Goal: Navigation & Orientation: Find specific page/section

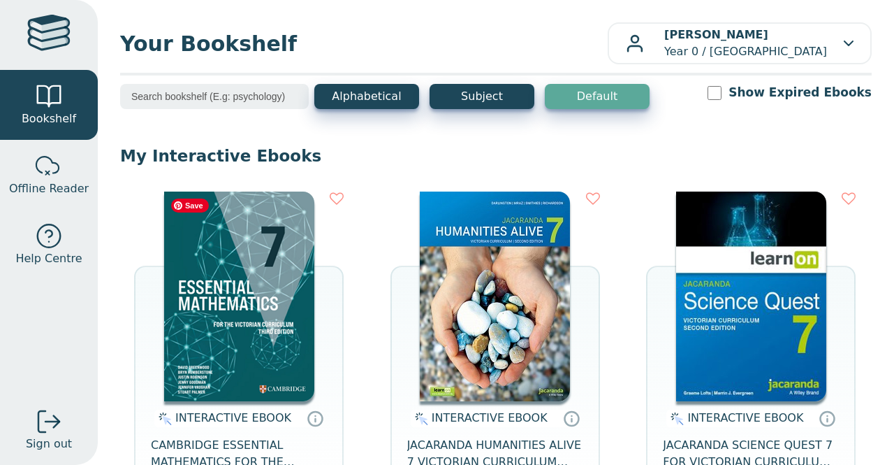
click at [228, 278] on img at bounding box center [239, 296] width 150 height 210
click at [227, 302] on img at bounding box center [239, 296] width 150 height 210
click at [267, 330] on img at bounding box center [239, 296] width 150 height 210
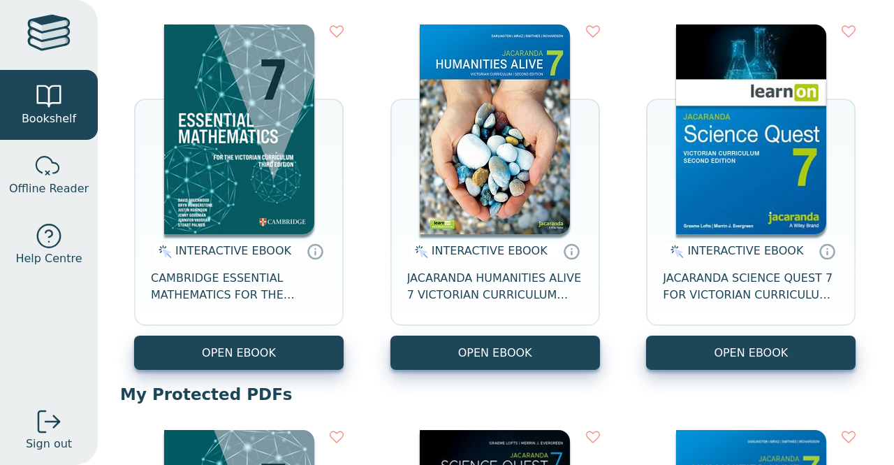
scroll to position [168, 0]
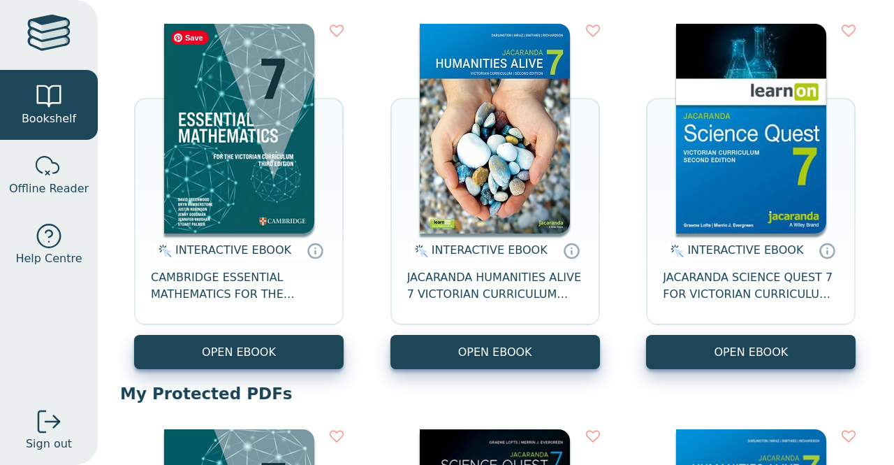
click at [233, 150] on img at bounding box center [239, 129] width 150 height 210
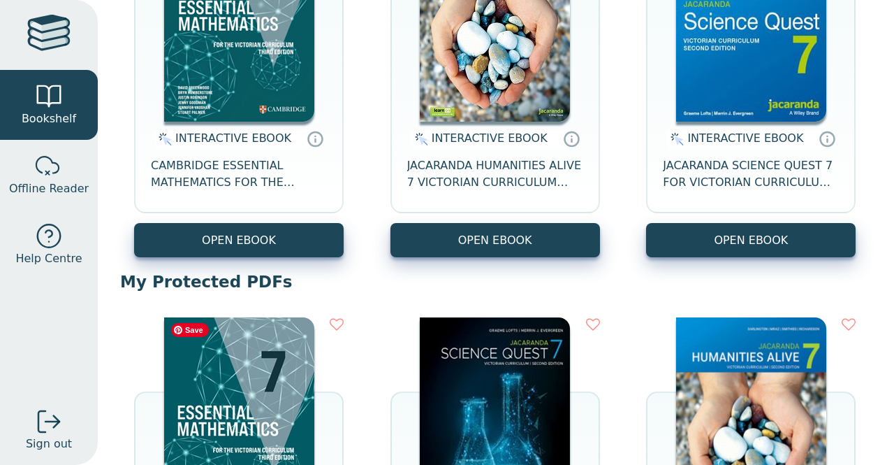
scroll to position [281, 0]
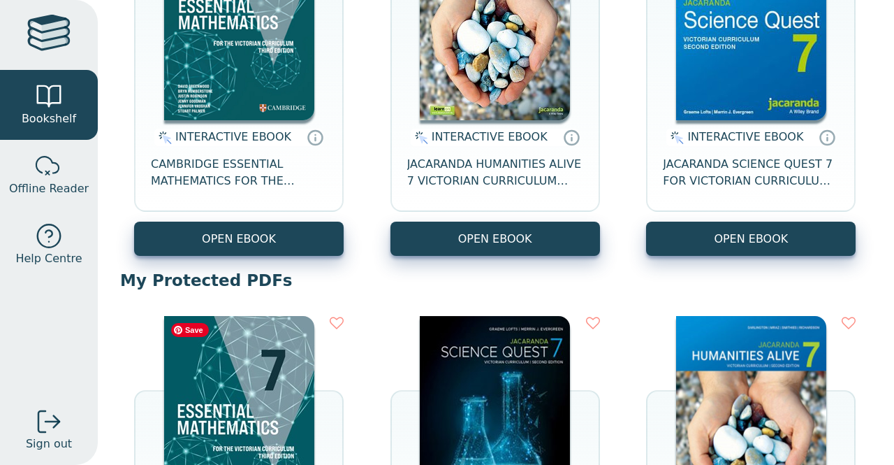
click at [272, 364] on img at bounding box center [239, 421] width 150 height 210
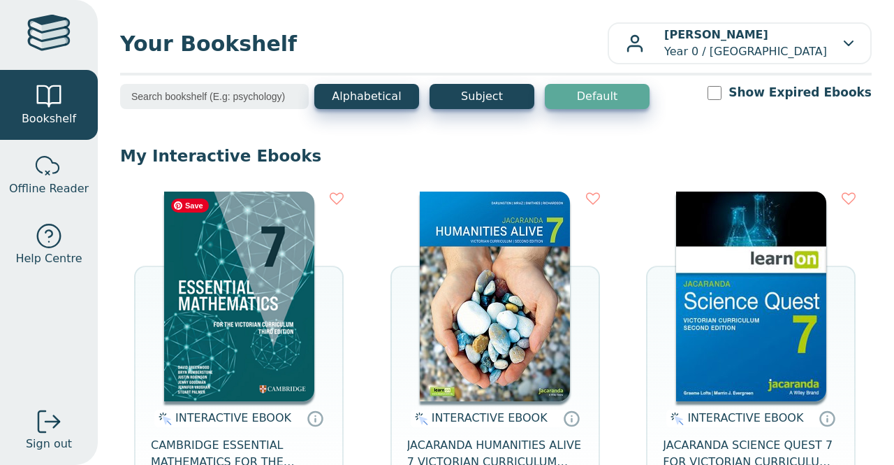
click at [283, 328] on img at bounding box center [239, 296] width 150 height 210
